Goal: Transaction & Acquisition: Subscribe to service/newsletter

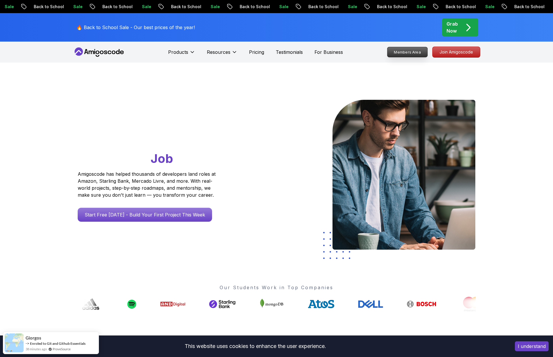
click at [418, 54] on p "Members Area" at bounding box center [407, 52] width 40 height 10
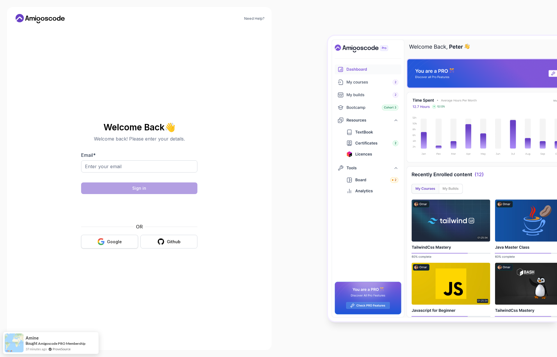
click at [107, 247] on button "Google" at bounding box center [109, 242] width 57 height 14
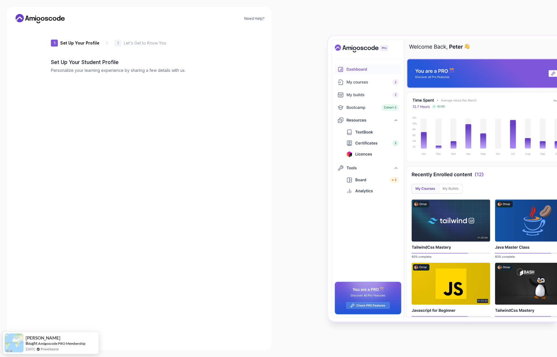
type input "loftybison4e888"
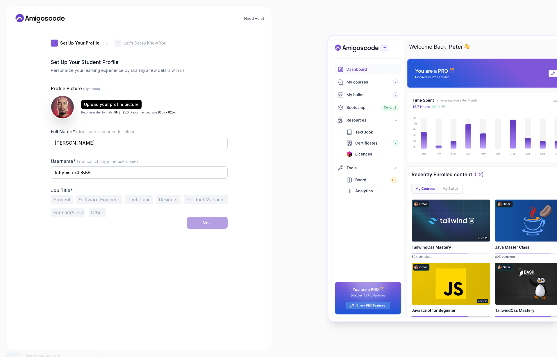
click at [30, 17] on icon at bounding box center [32, 18] width 5 height 3
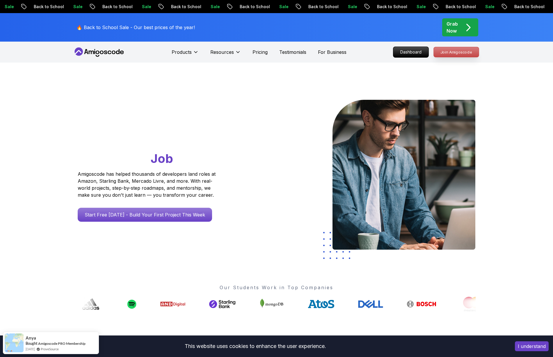
click at [444, 51] on p "Join Amigoscode" at bounding box center [456, 52] width 45 height 10
